Goal: Transaction & Acquisition: Subscribe to service/newsletter

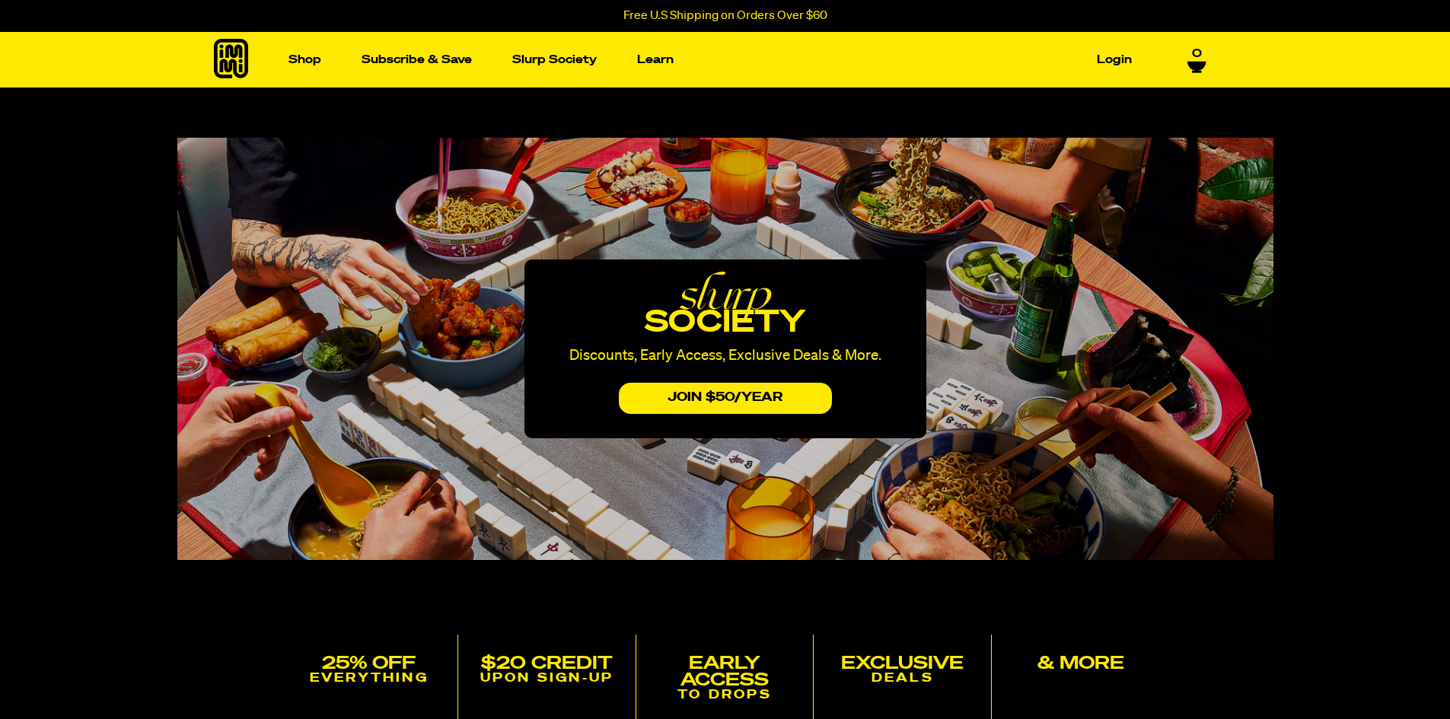
click at [391, 681] on p "EVERYTHING" at bounding box center [369, 679] width 165 height 14
click at [737, 396] on button "JOIN $50/yEAr" at bounding box center [725, 398] width 213 height 31
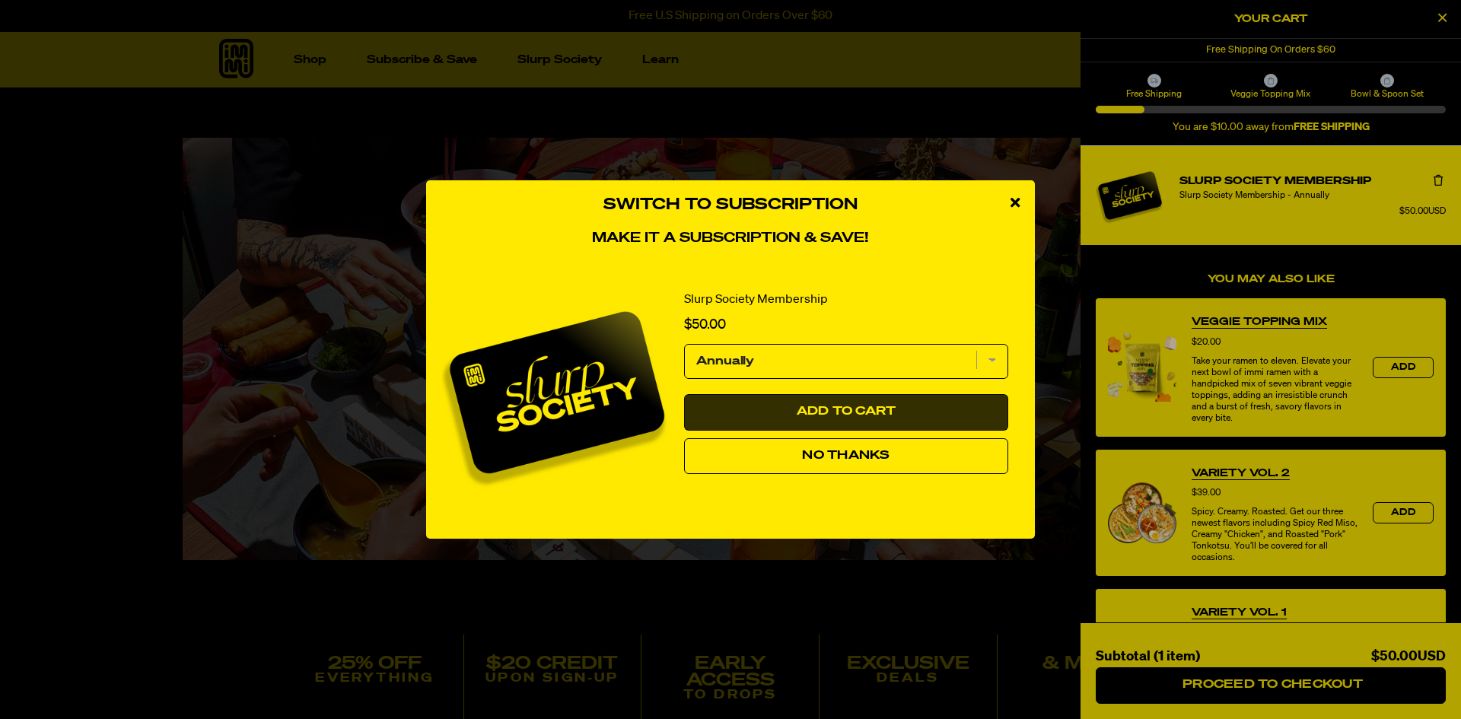
click at [864, 413] on span "Add to Cart" at bounding box center [847, 412] width 100 height 12
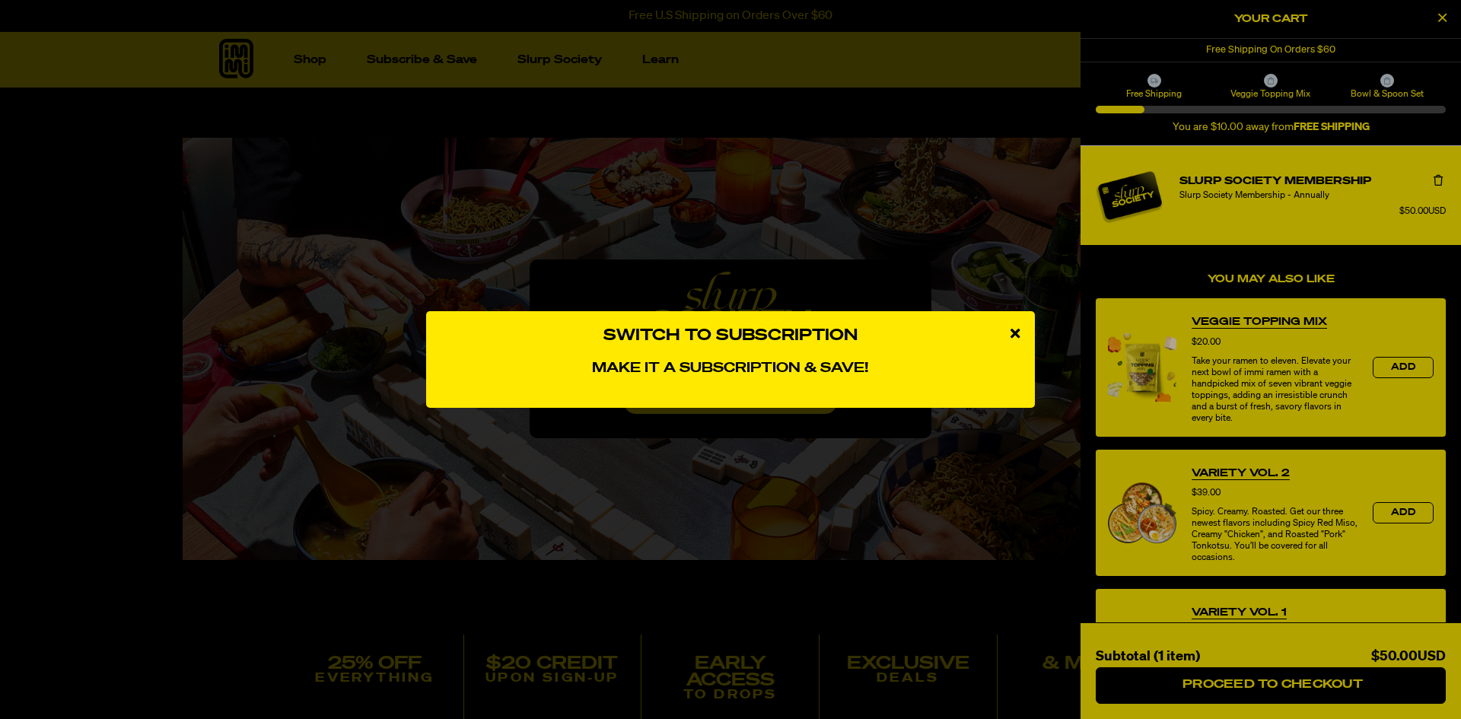
click at [1015, 328] on icon "close modal" at bounding box center [1014, 333] width 9 height 14
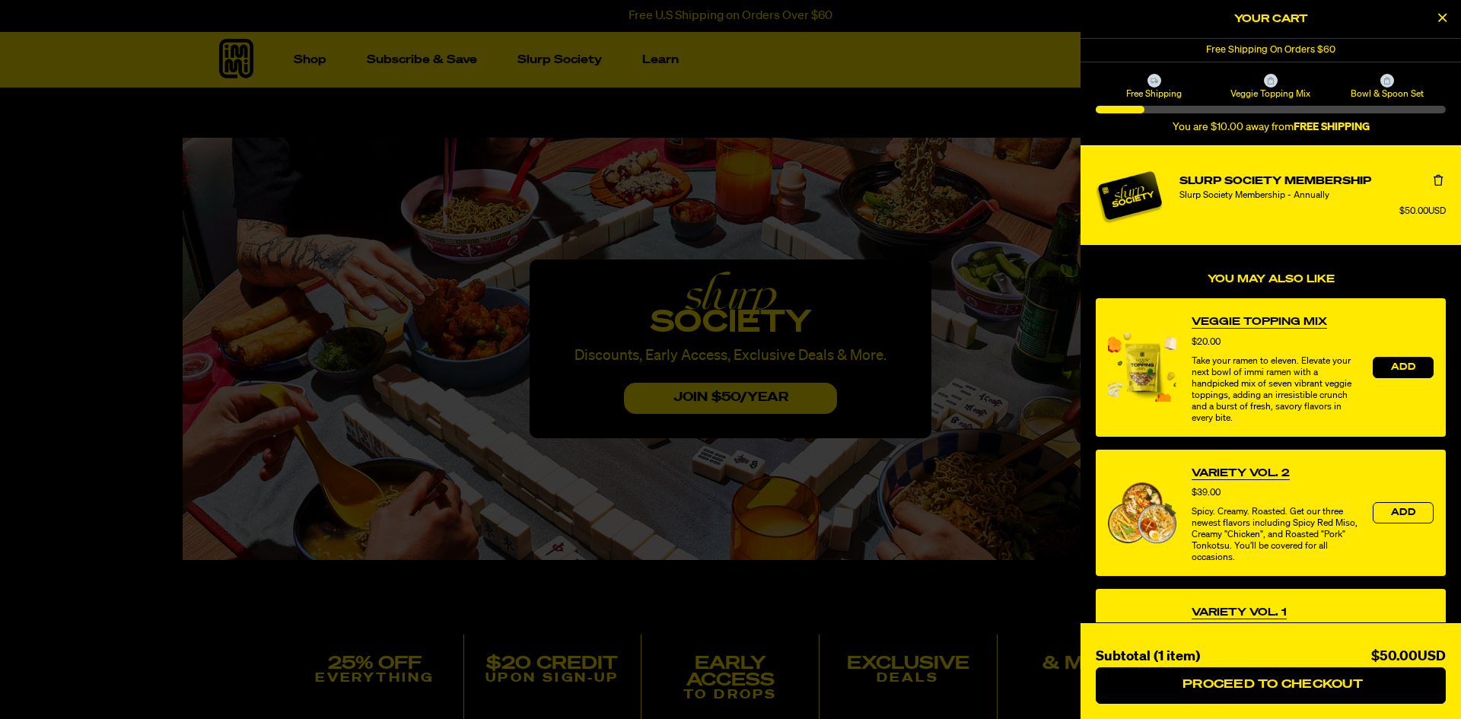
click at [1391, 369] on span "Add" at bounding box center [1403, 367] width 24 height 9
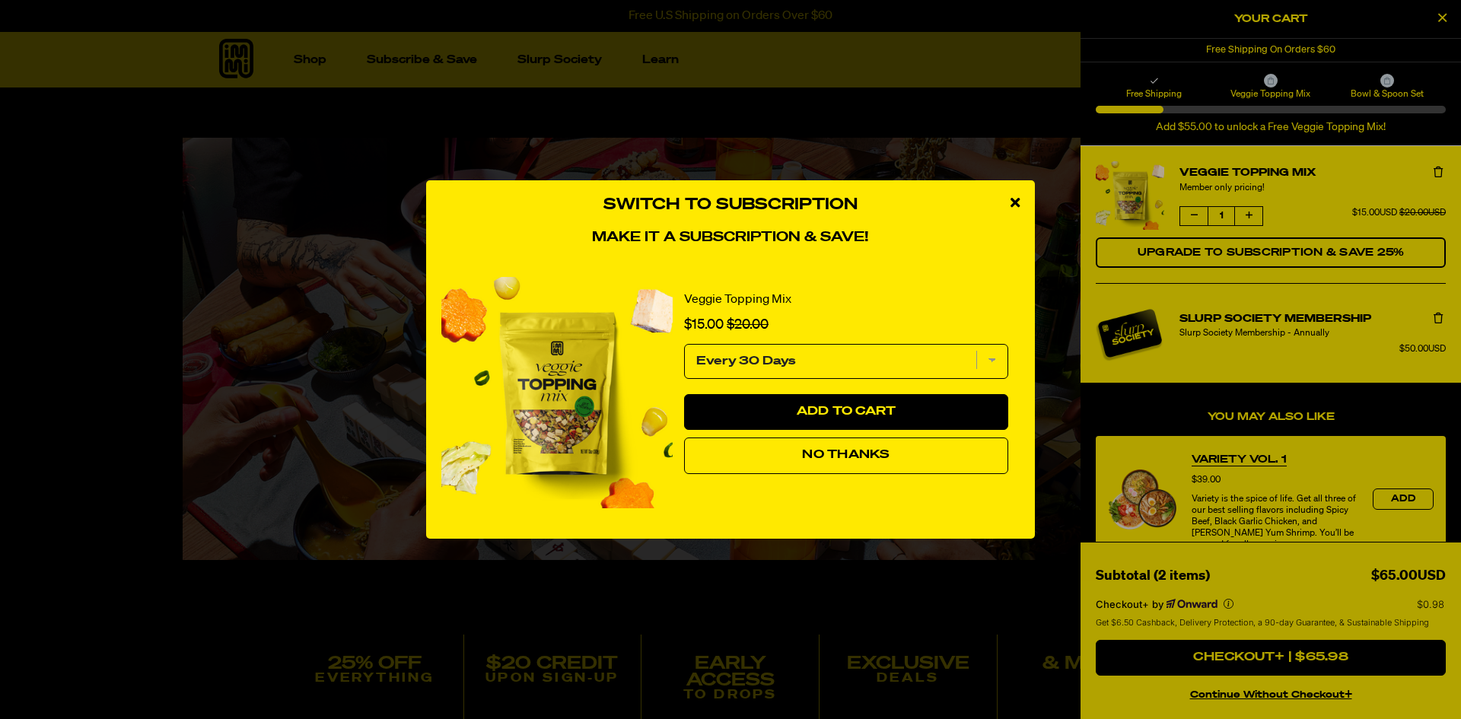
click at [989, 357] on select "Every 30 Days" at bounding box center [846, 361] width 324 height 35
click at [991, 358] on select "Every 30 Days" at bounding box center [846, 361] width 324 height 35
click at [1015, 198] on icon "close modal" at bounding box center [1014, 203] width 9 height 14
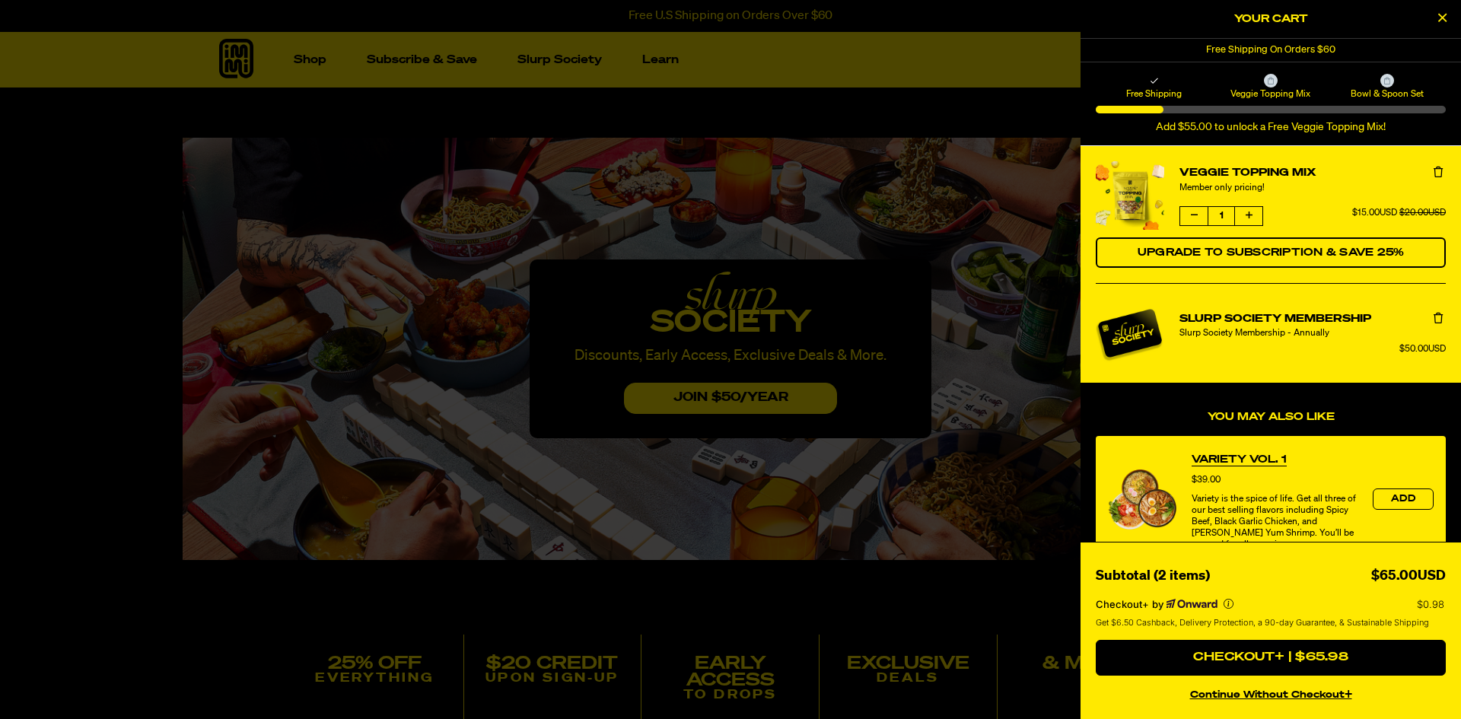
click at [1440, 19] on icon "Close Cart" at bounding box center [1442, 18] width 8 height 14
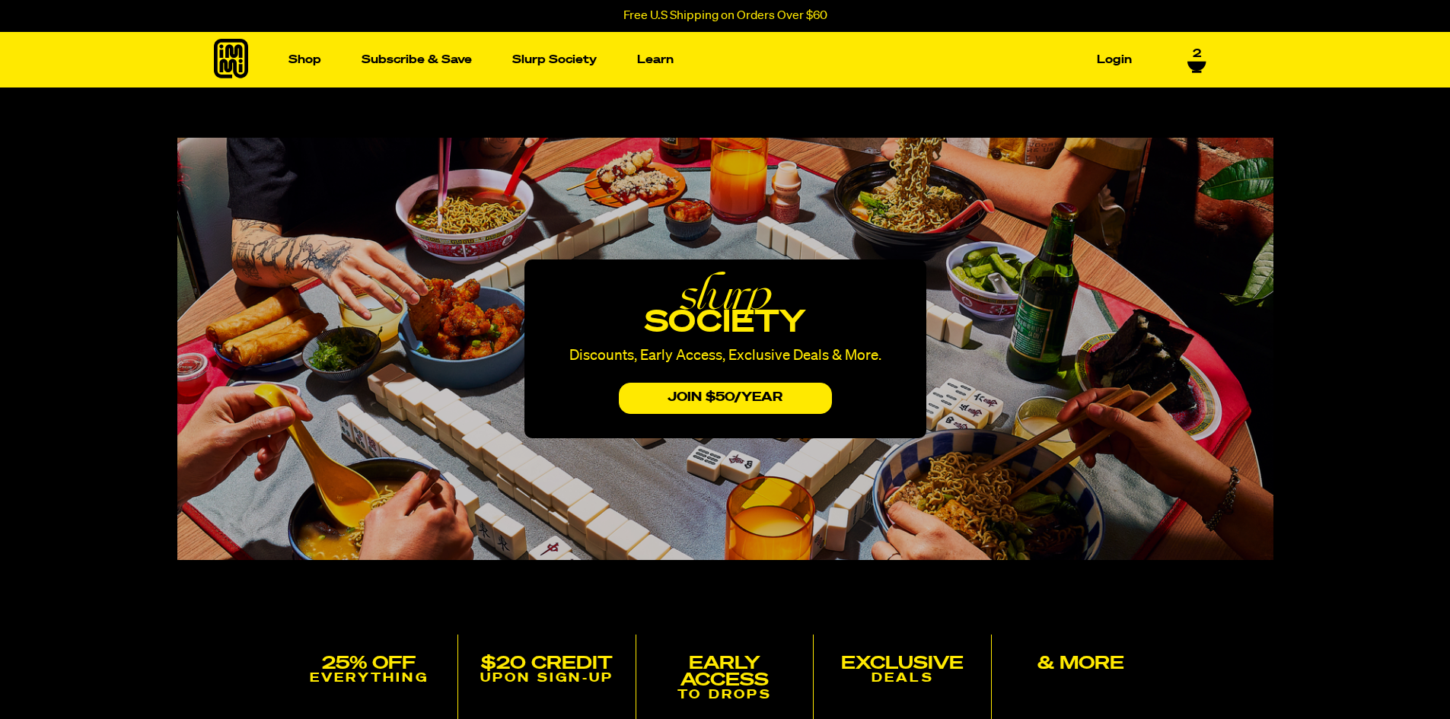
click at [358, 683] on p "EVERYTHING" at bounding box center [369, 679] width 165 height 14
click at [363, 664] on h5 "25% off" at bounding box center [369, 663] width 165 height 17
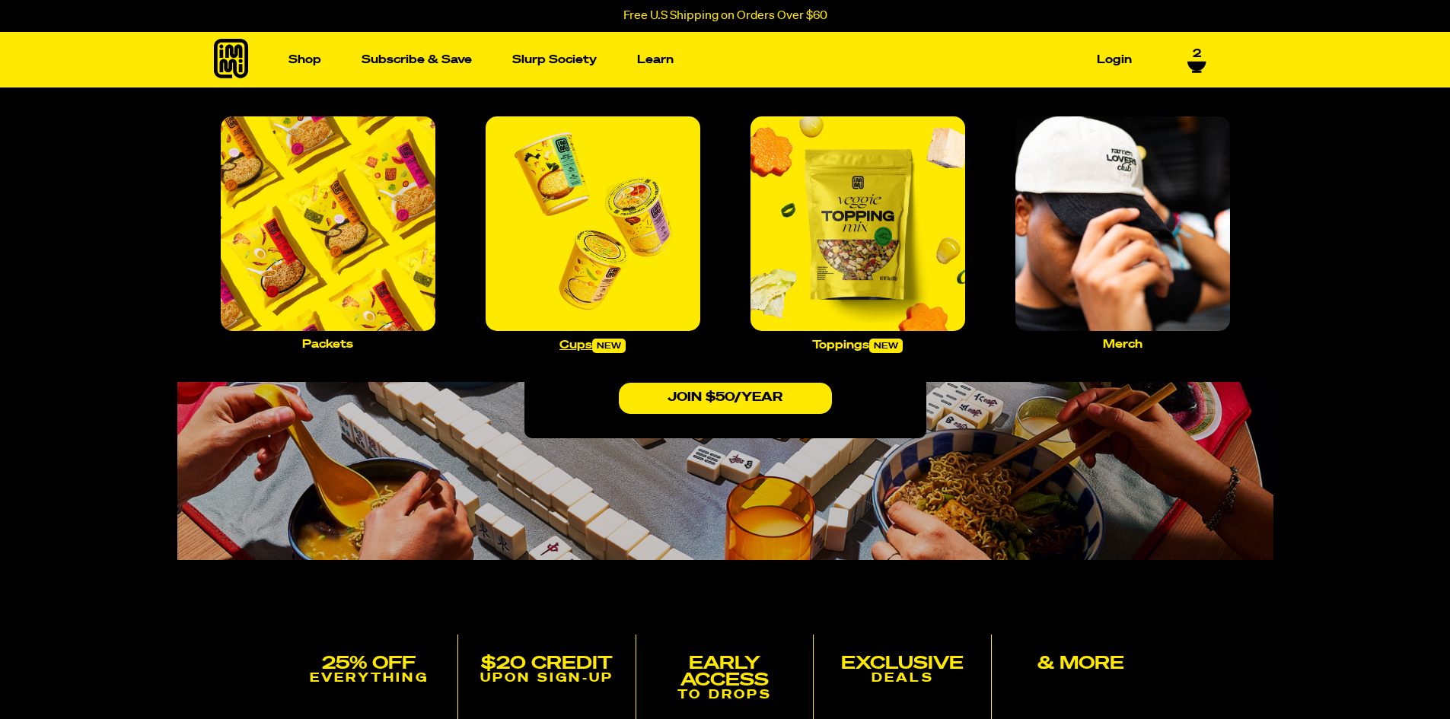
click at [599, 258] on img "Main navigation" at bounding box center [592, 223] width 215 height 215
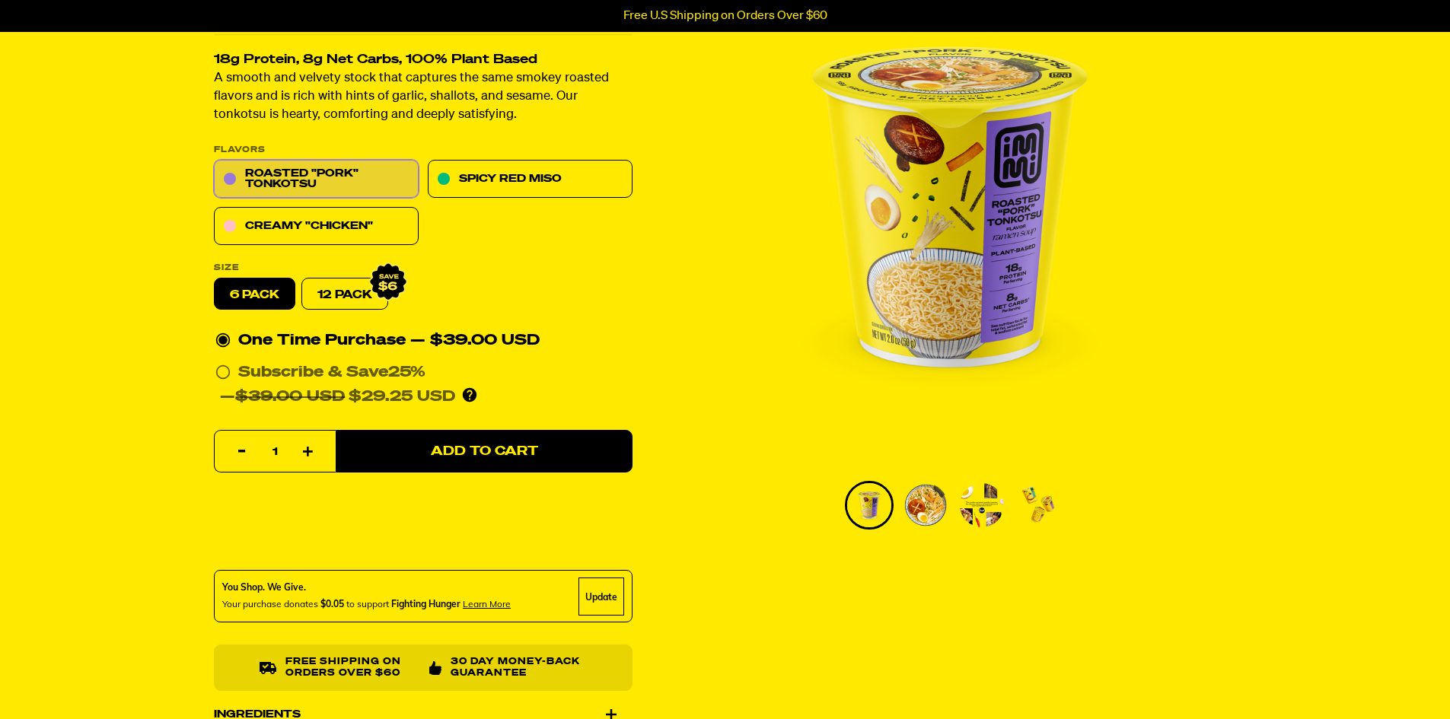
scroll to position [76, 0]
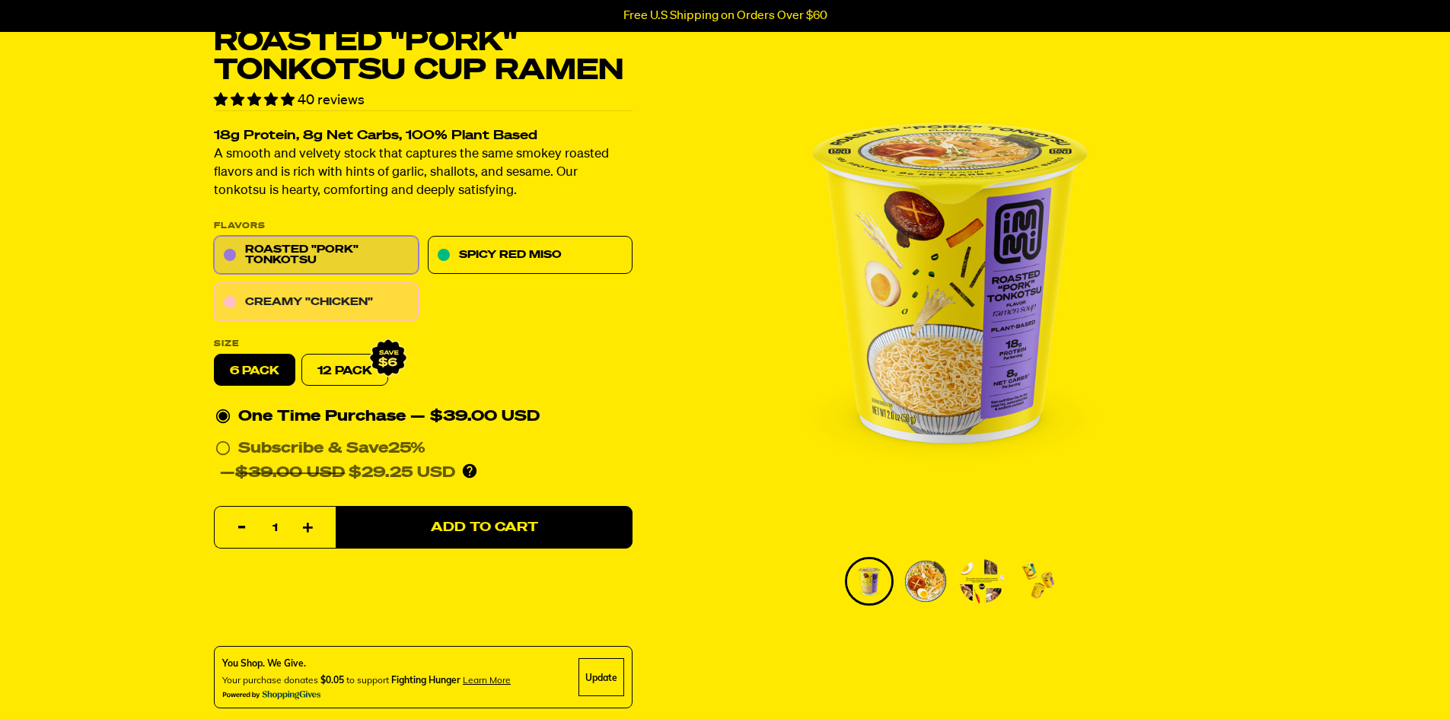
click at [324, 306] on link "Creamy "Chicken"" at bounding box center [316, 303] width 205 height 38
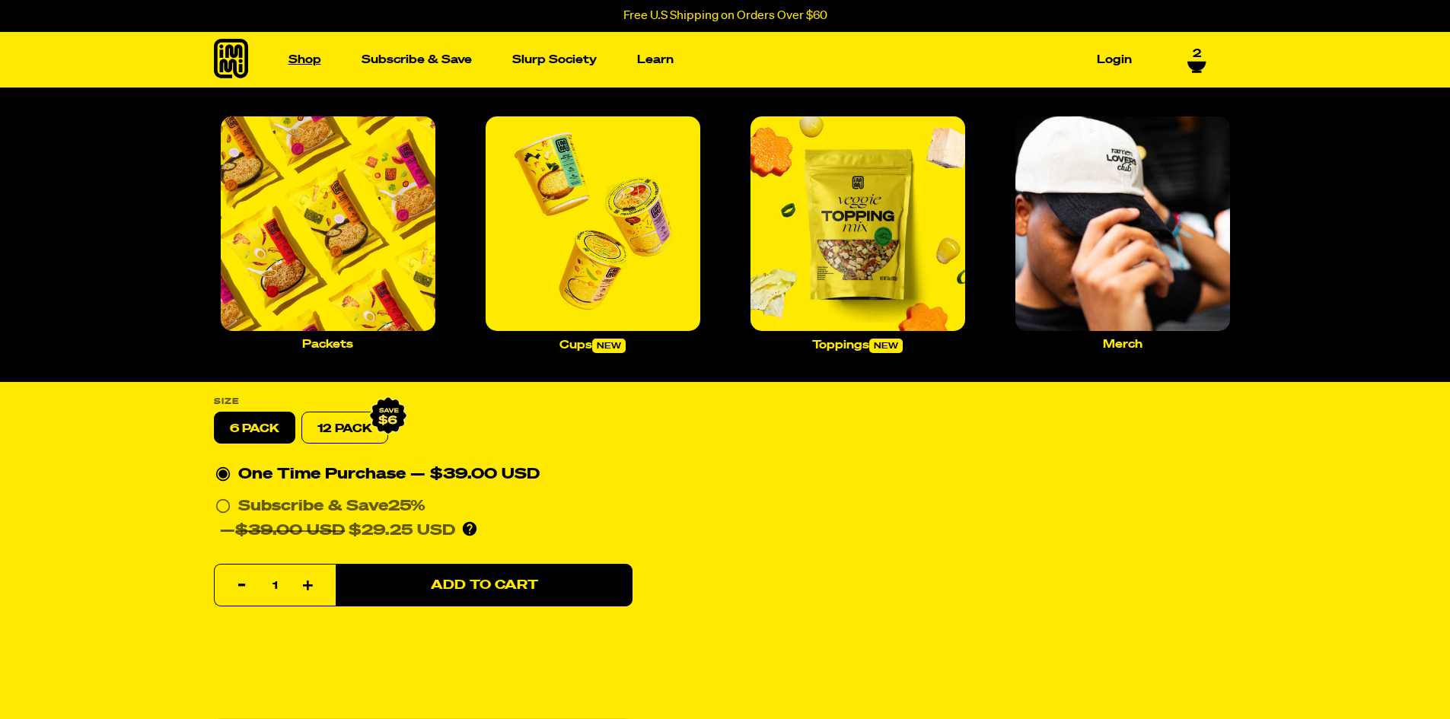
click at [305, 56] on link "Shop" at bounding box center [304, 60] width 45 height 24
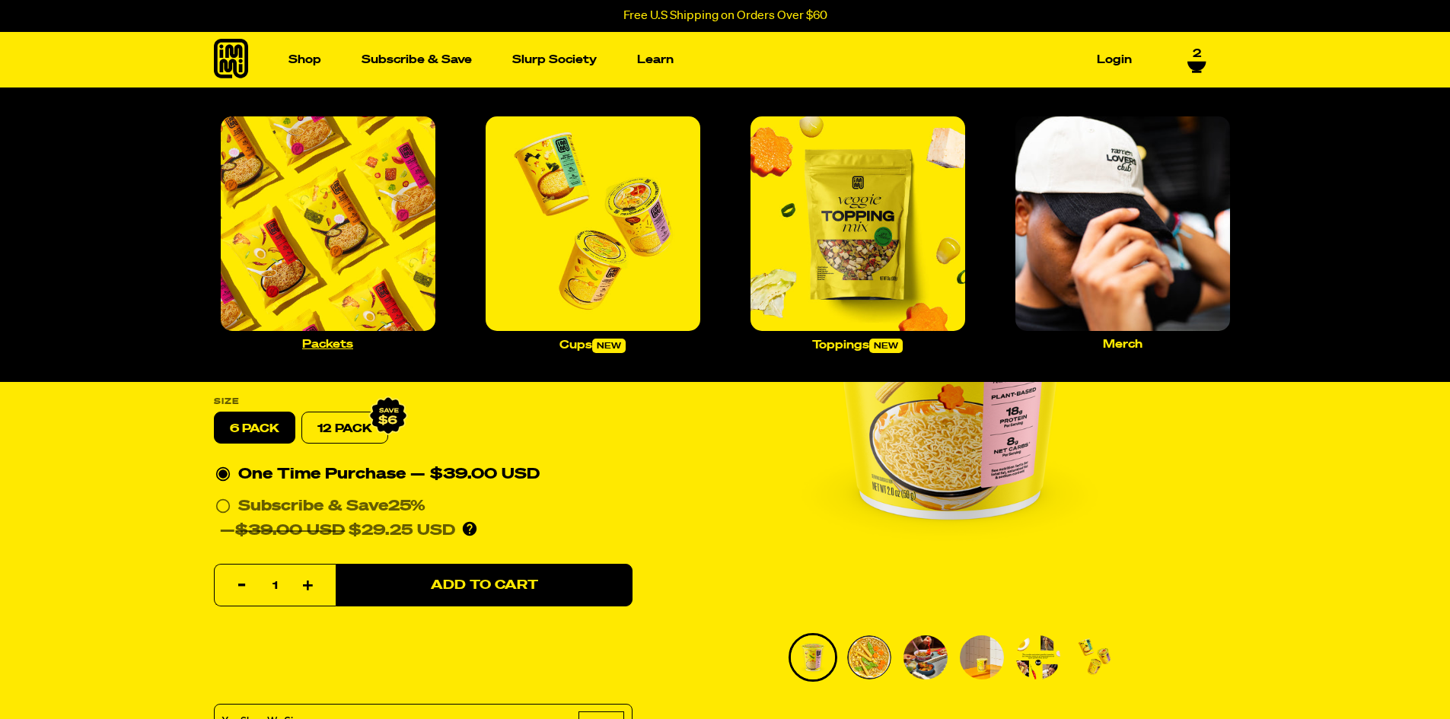
click at [330, 286] on img "Main navigation" at bounding box center [328, 223] width 215 height 215
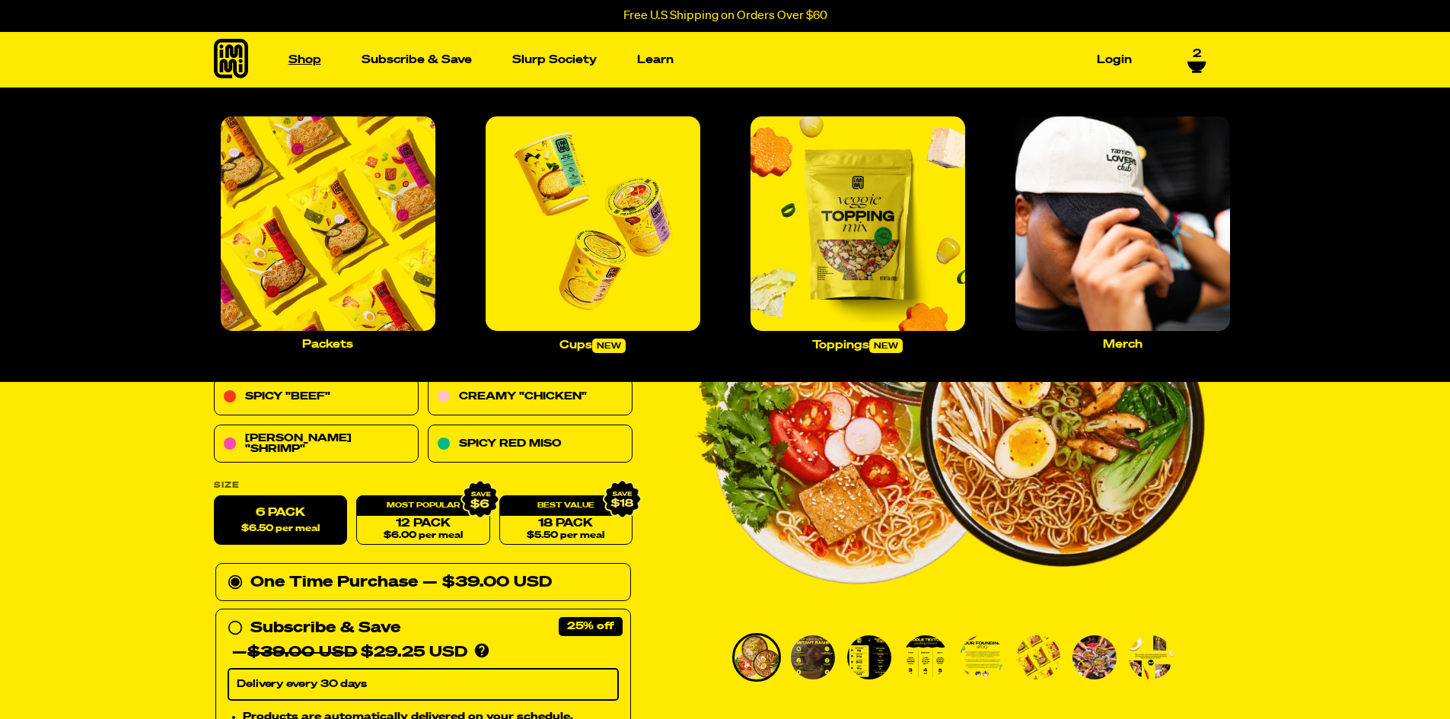
click at [304, 58] on link "Shop" at bounding box center [304, 60] width 45 height 24
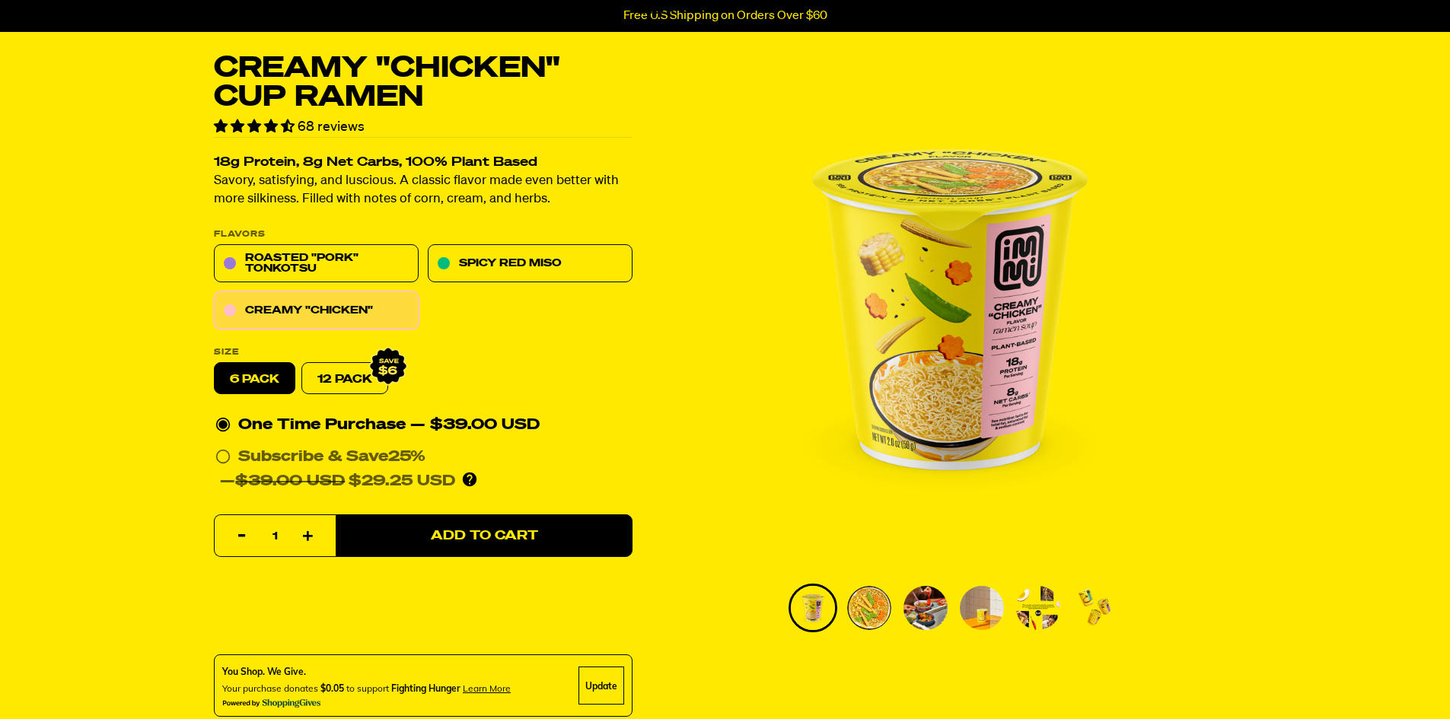
scroll to position [76, 0]
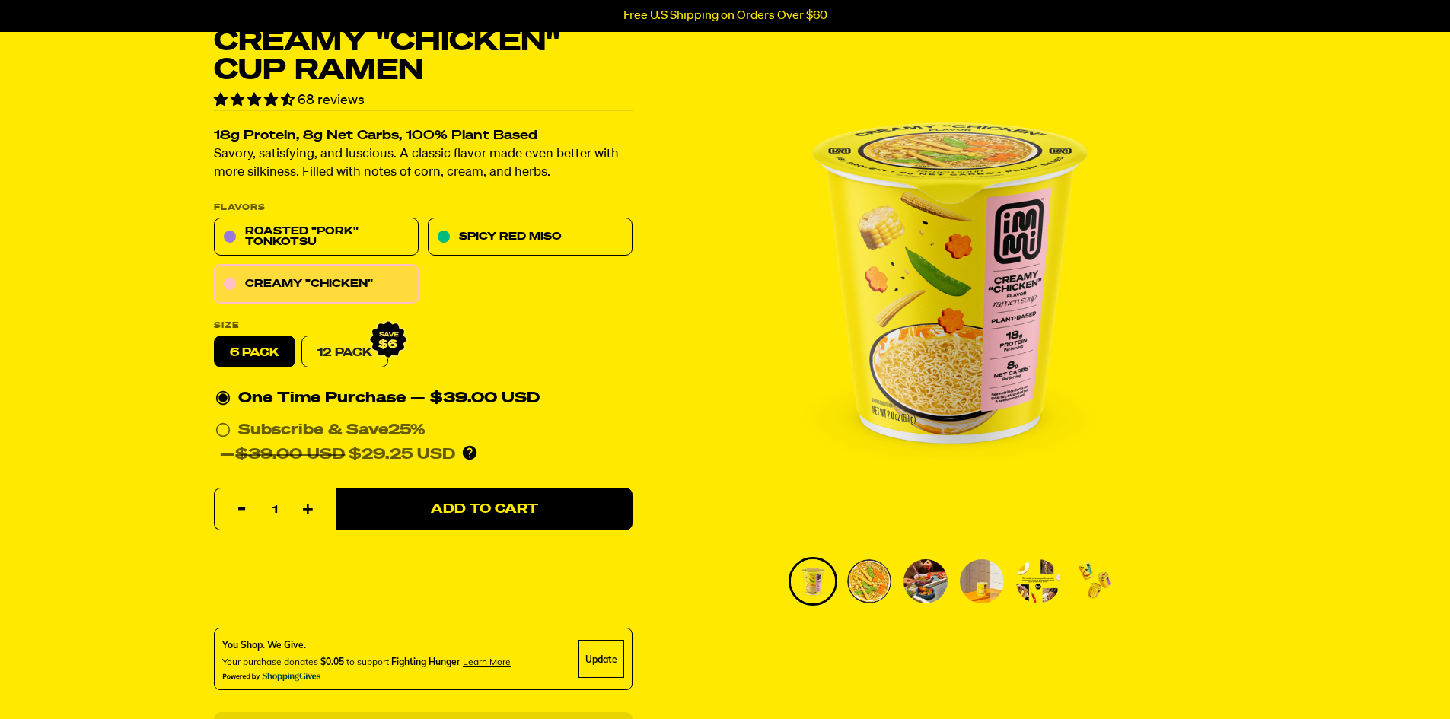
click at [356, 355] on link "12 Pack" at bounding box center [344, 352] width 87 height 32
radio input "false"
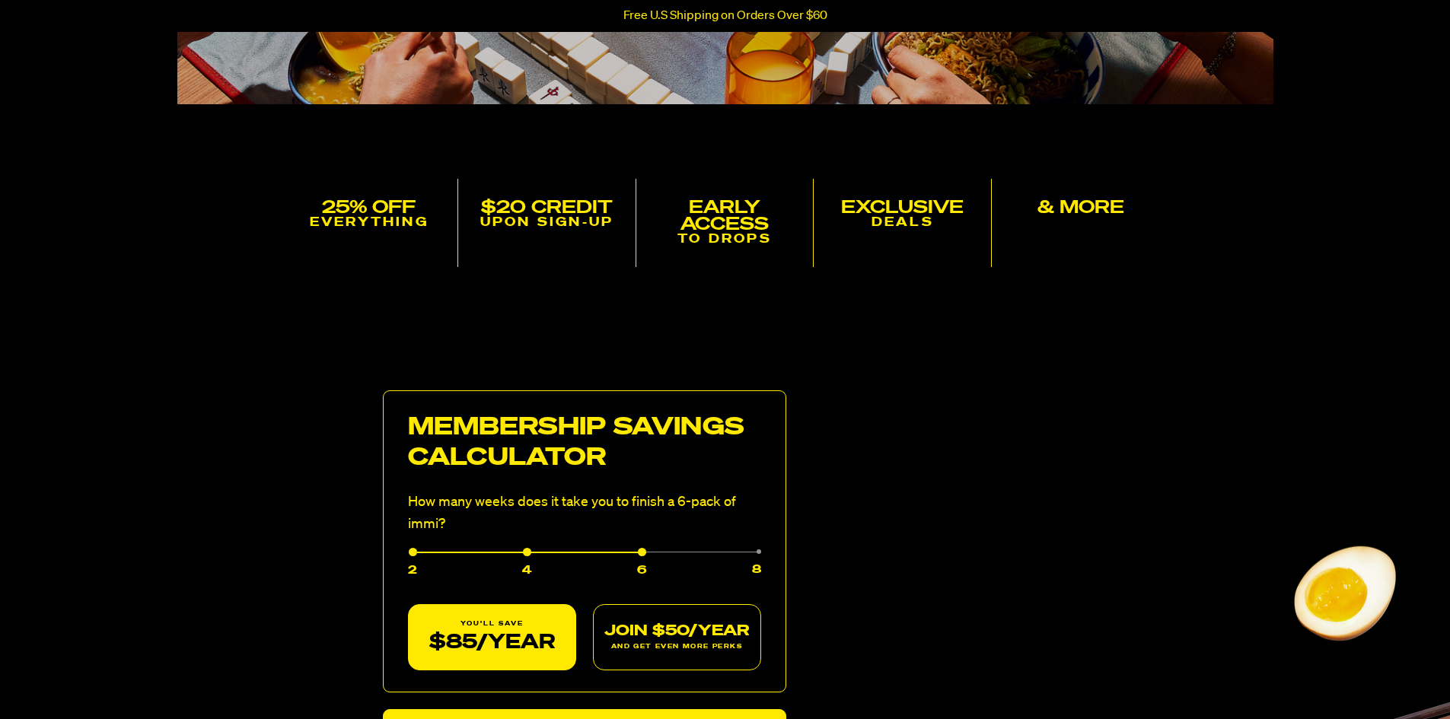
scroll to position [457, 0]
click at [895, 205] on h5 "EXCLUSIVE" at bounding box center [901, 207] width 165 height 17
click at [383, 215] on p "EVERYTHING" at bounding box center [369, 222] width 165 height 14
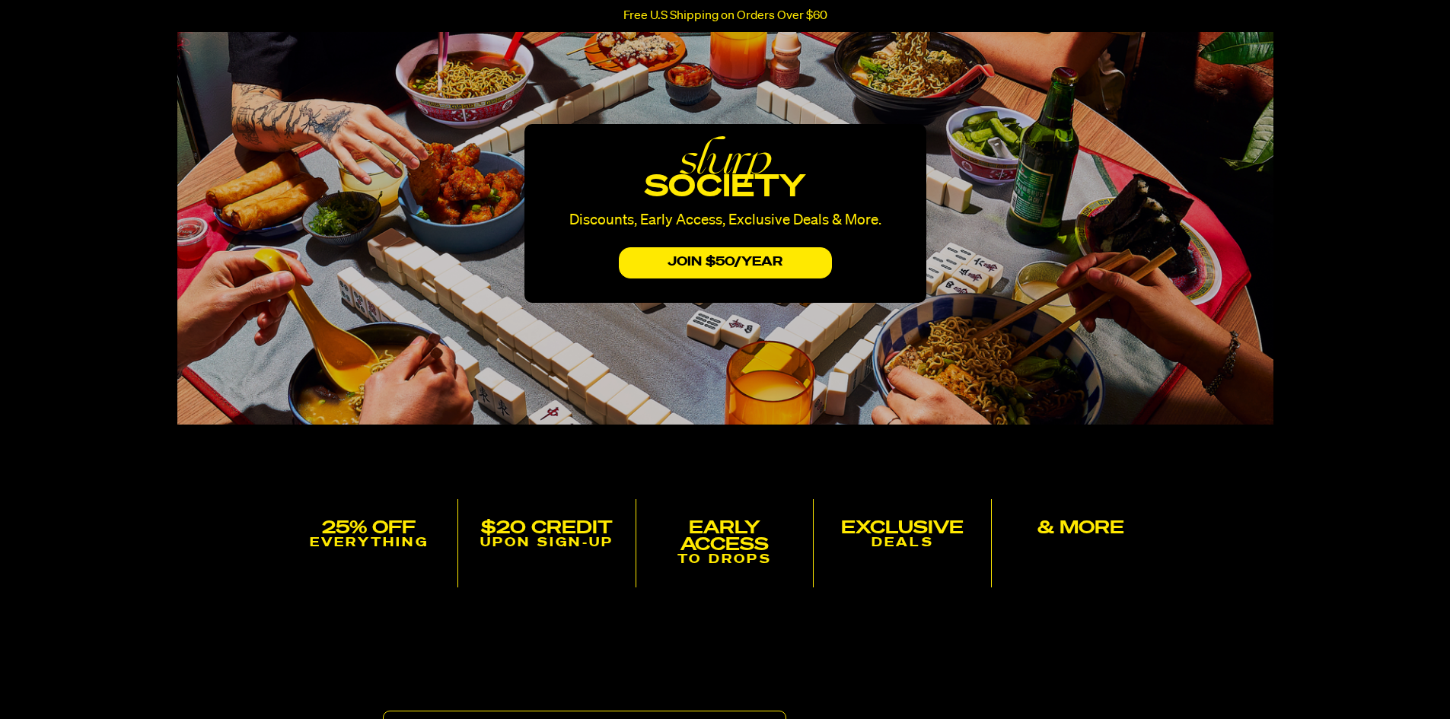
scroll to position [0, 0]
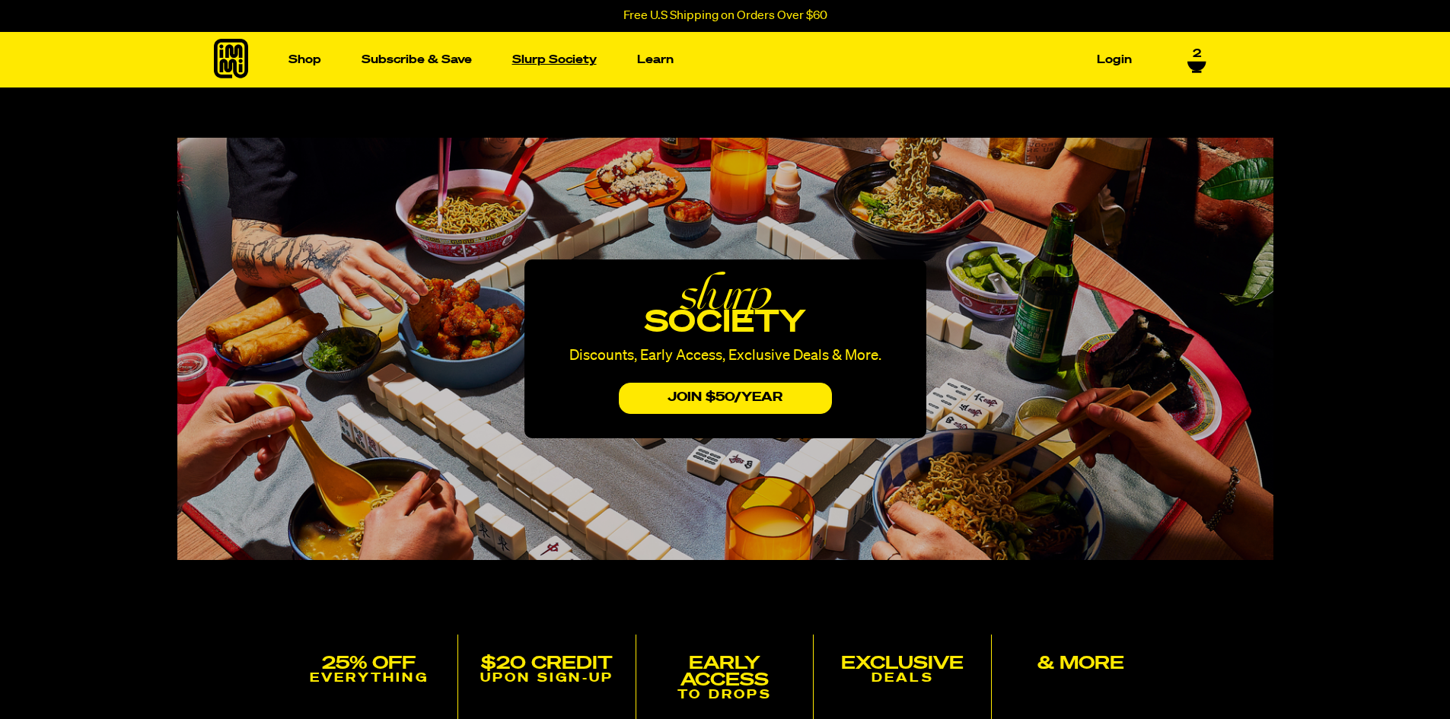
click at [553, 65] on link "Slurp Society" at bounding box center [554, 60] width 97 height 24
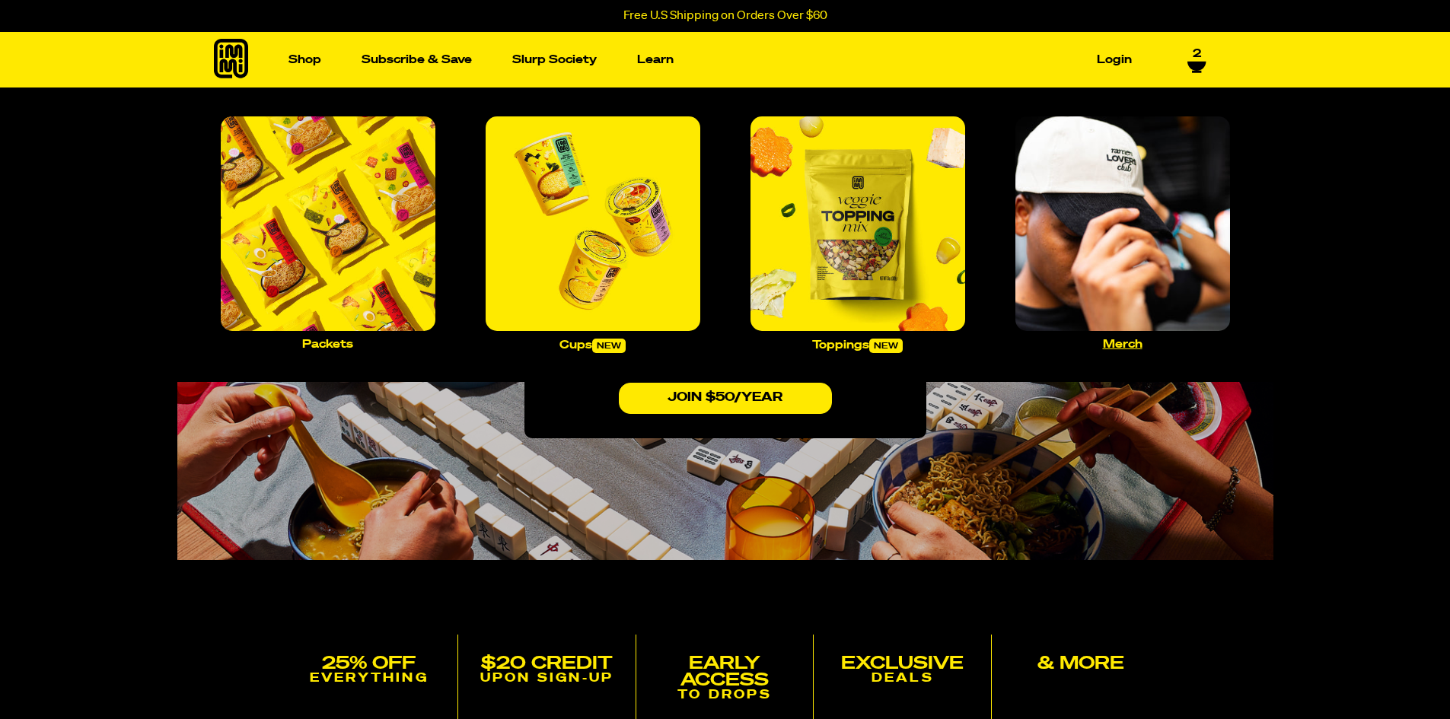
click at [1136, 279] on img "Main navigation" at bounding box center [1122, 223] width 215 height 215
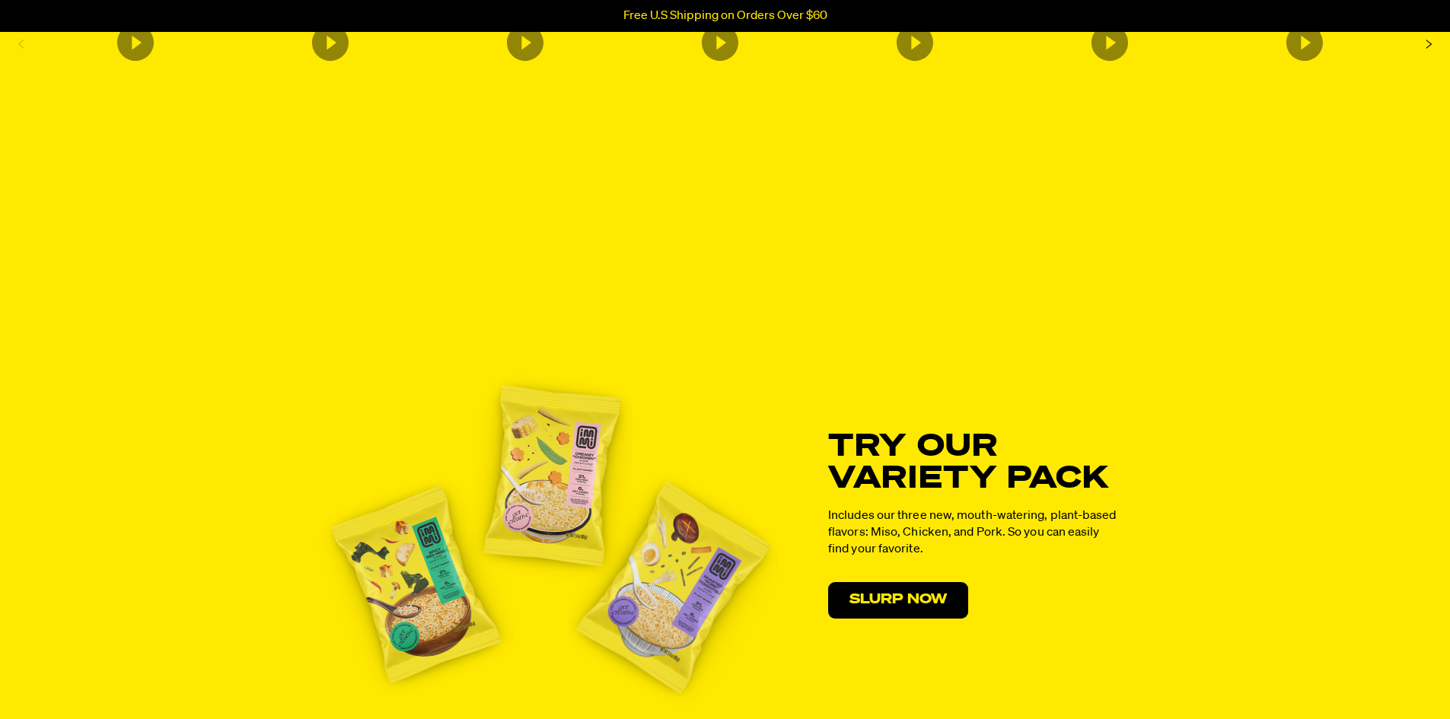
scroll to position [2281, 0]
